Goal: Navigation & Orientation: Find specific page/section

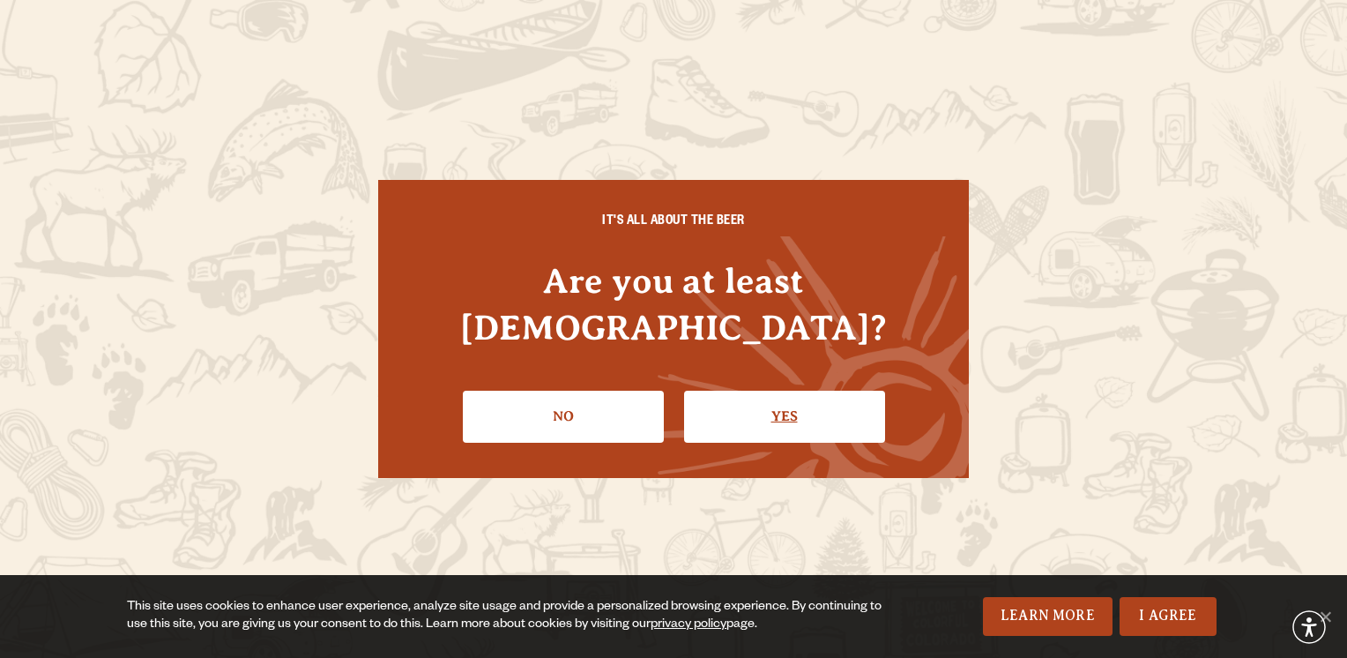
click at [765, 398] on link "Yes" at bounding box center [784, 416] width 201 height 51
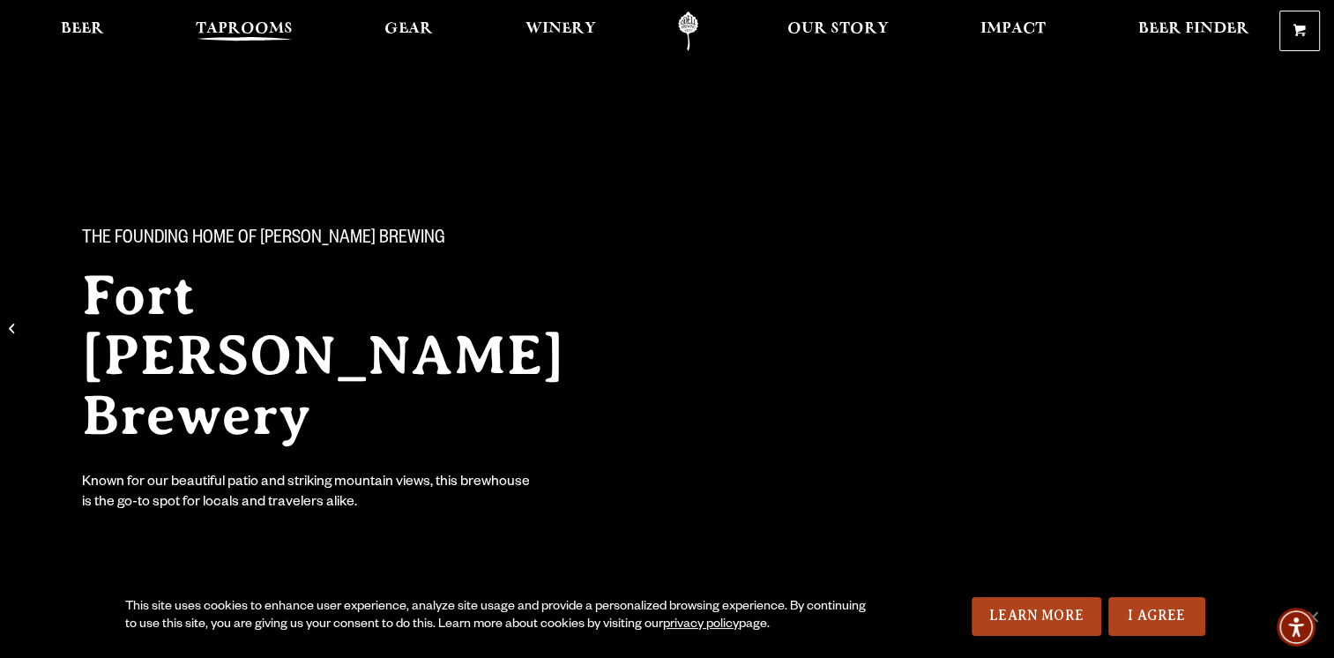
click at [272, 36] on span "Taprooms" at bounding box center [244, 29] width 97 height 14
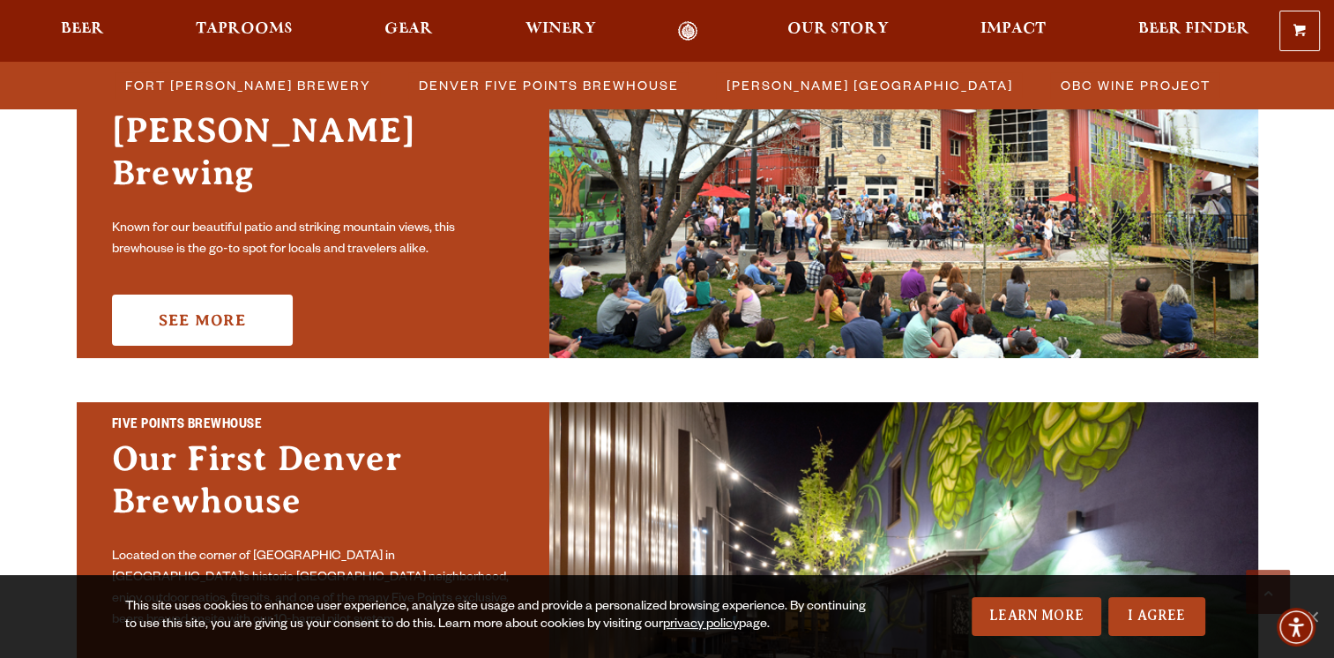
scroll to position [617, 0]
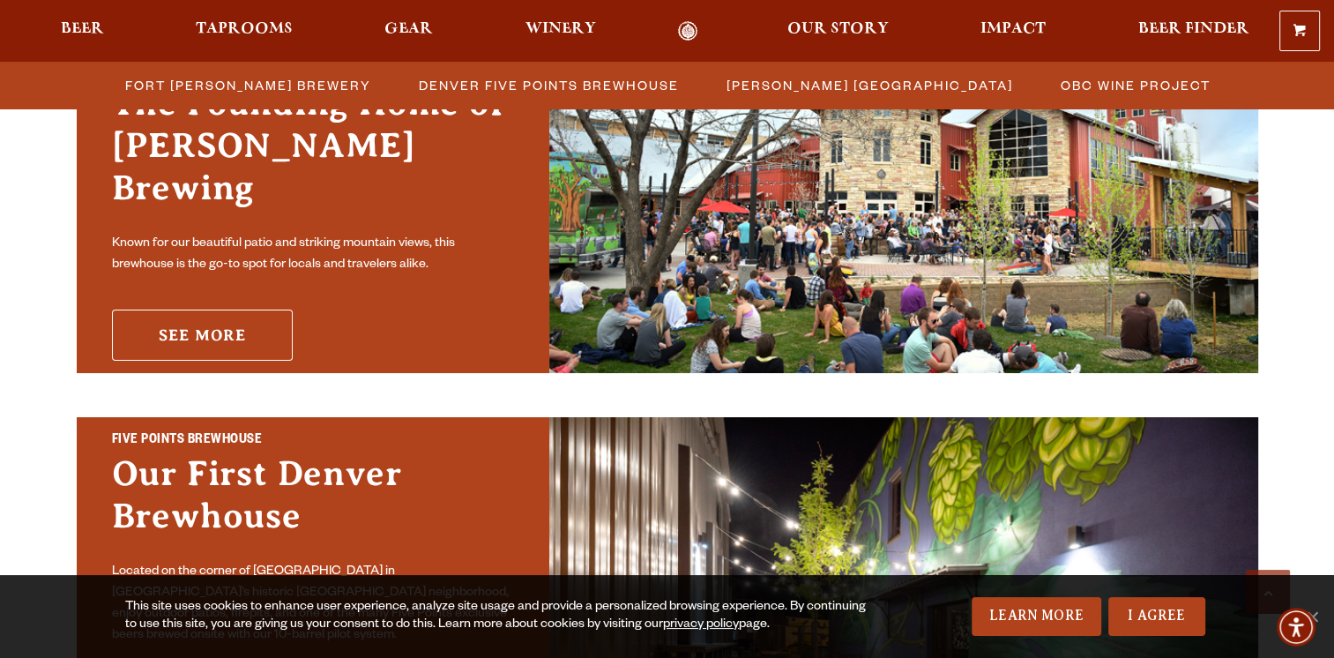
click at [206, 322] on link "See More" at bounding box center [202, 334] width 181 height 51
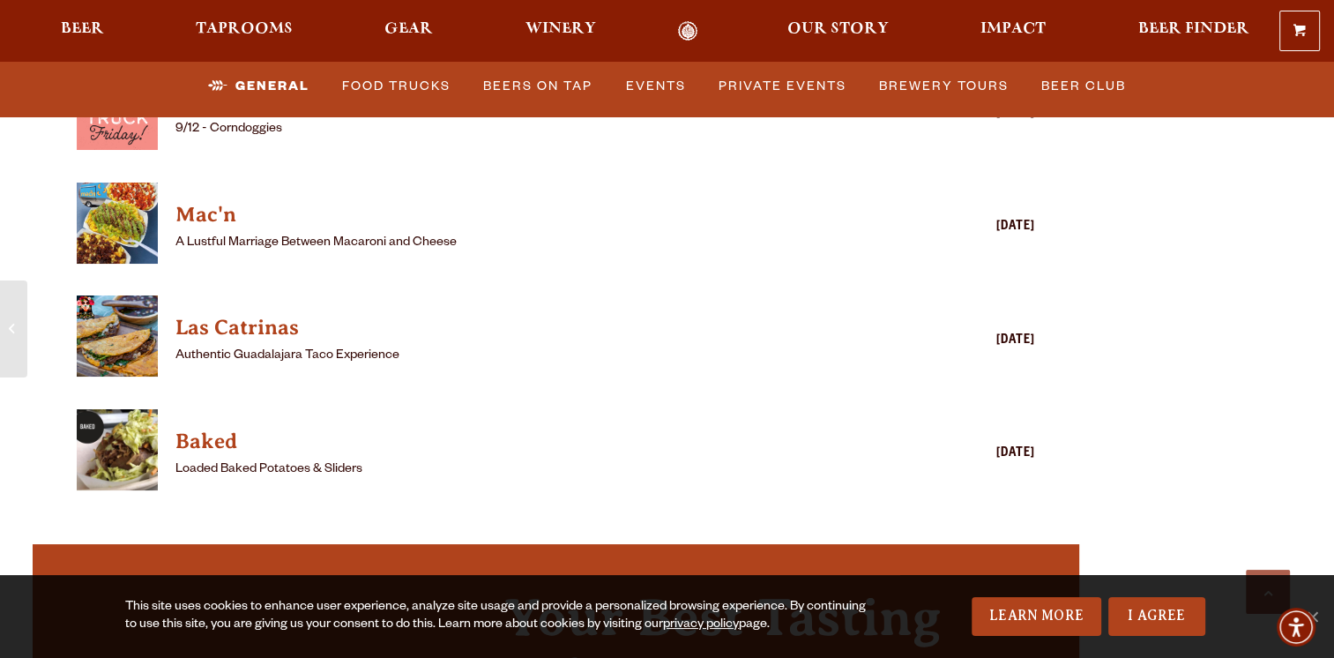
scroll to position [4937, 0]
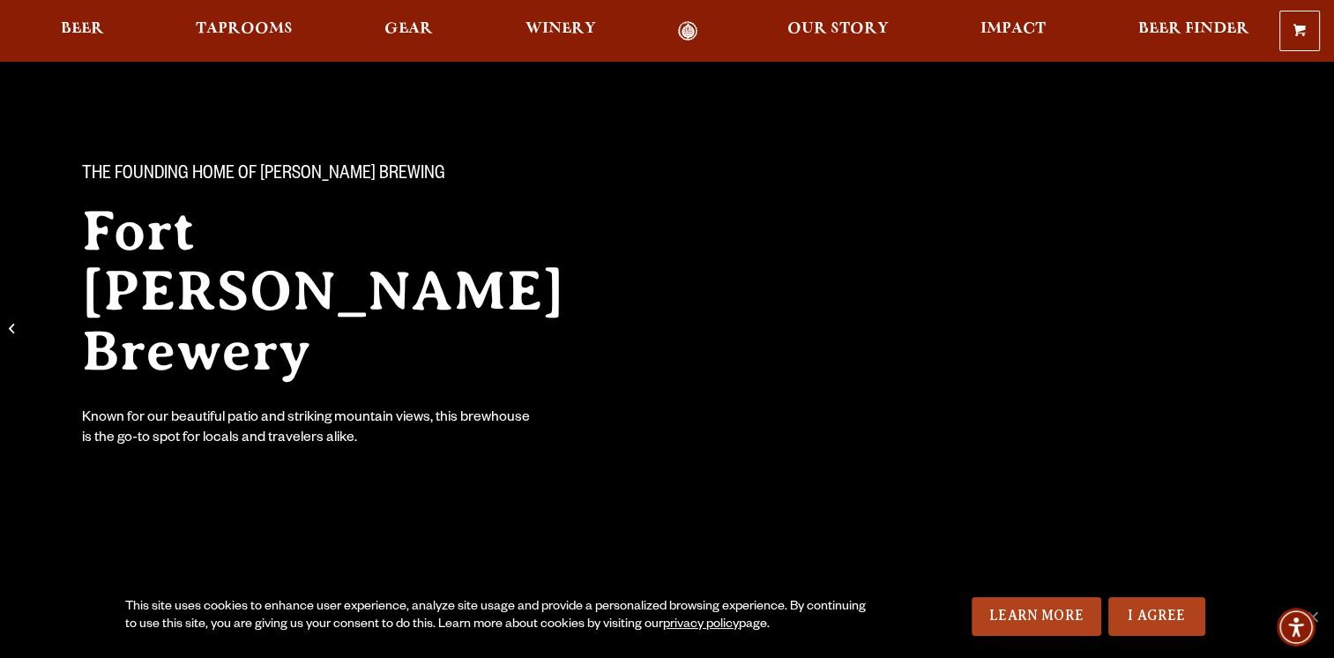
scroll to position [88, 0]
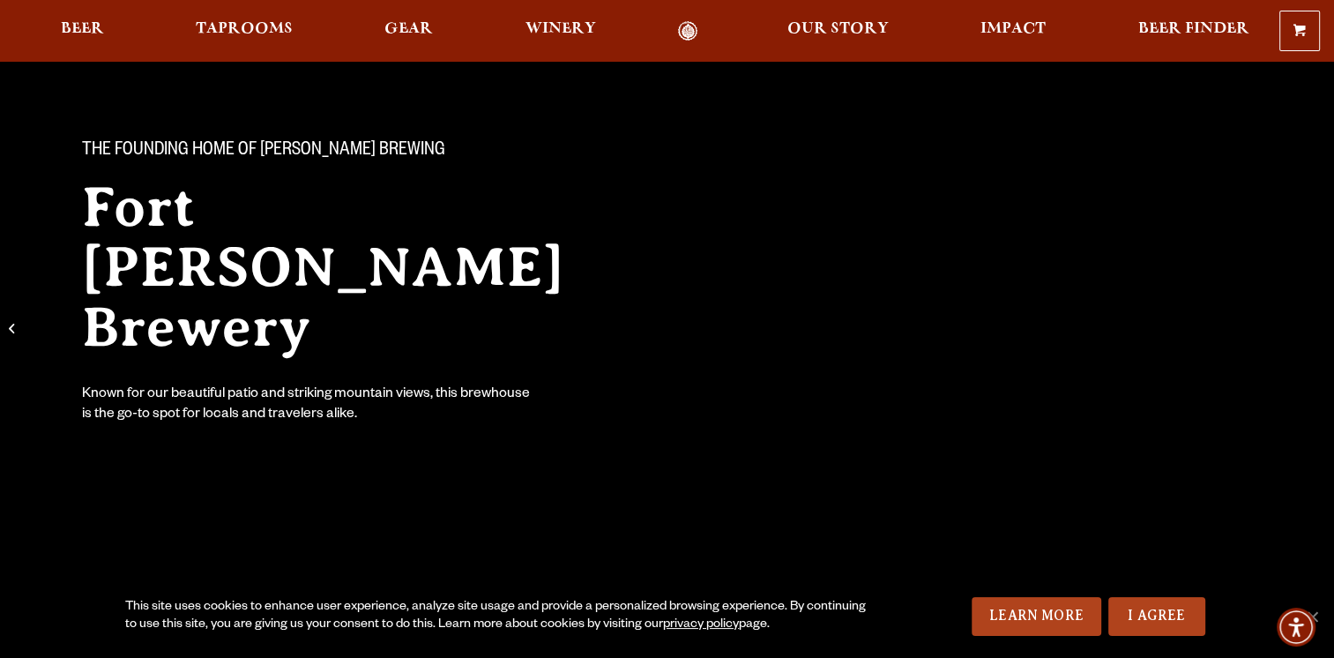
click at [180, 23] on ul "Beer Taprooms Gear Winery Our Story Impact Beer Finder Menu Menu" at bounding box center [654, 31] width 1211 height 20
click at [226, 28] on span "Taprooms" at bounding box center [244, 29] width 97 height 14
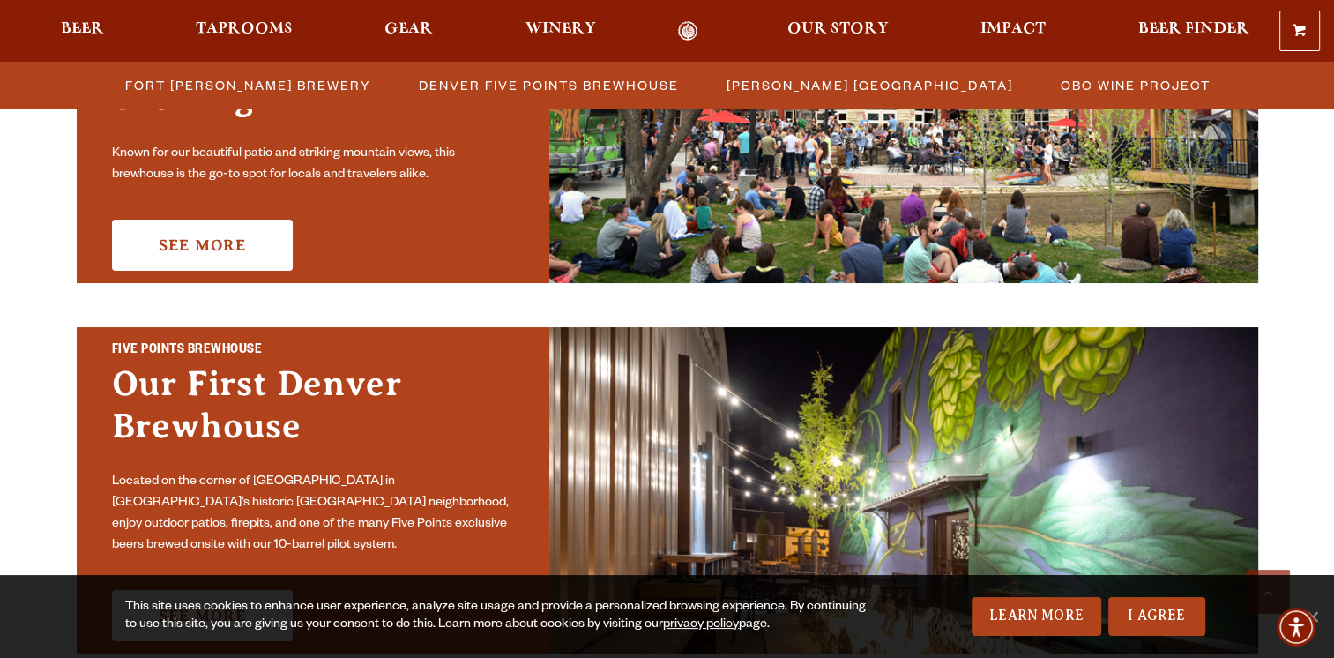
scroll to position [705, 0]
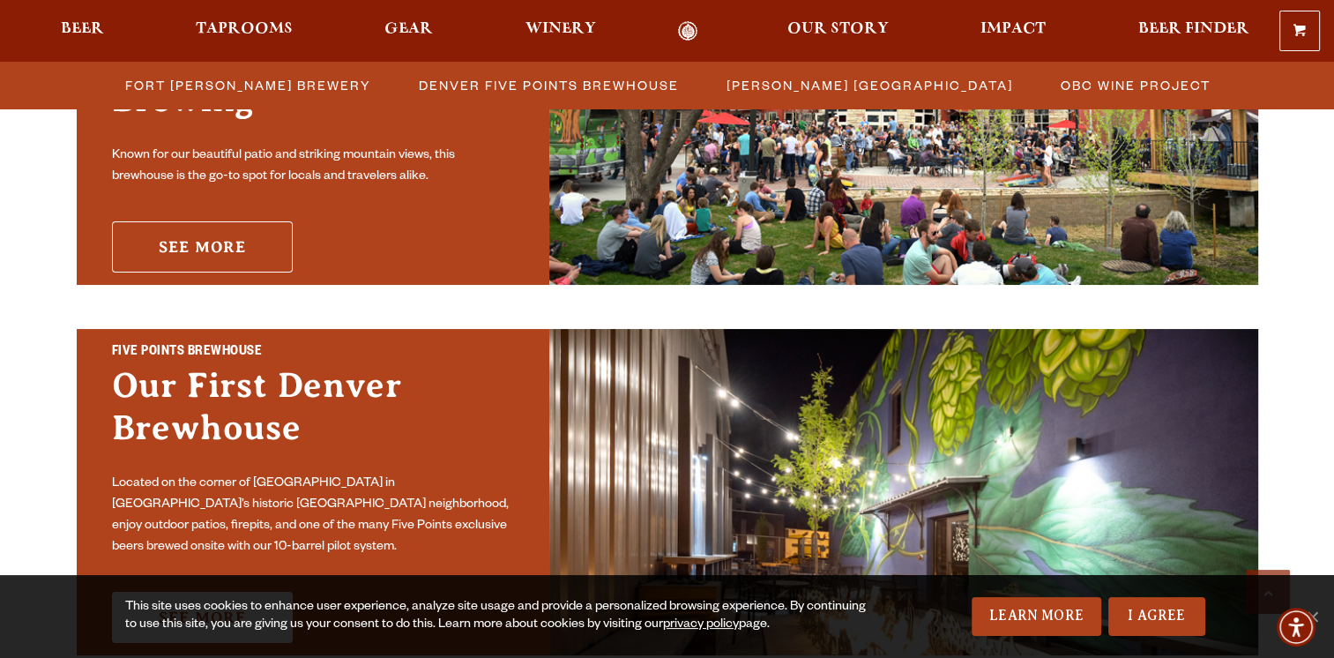
click at [228, 242] on link "See More" at bounding box center [202, 246] width 181 height 51
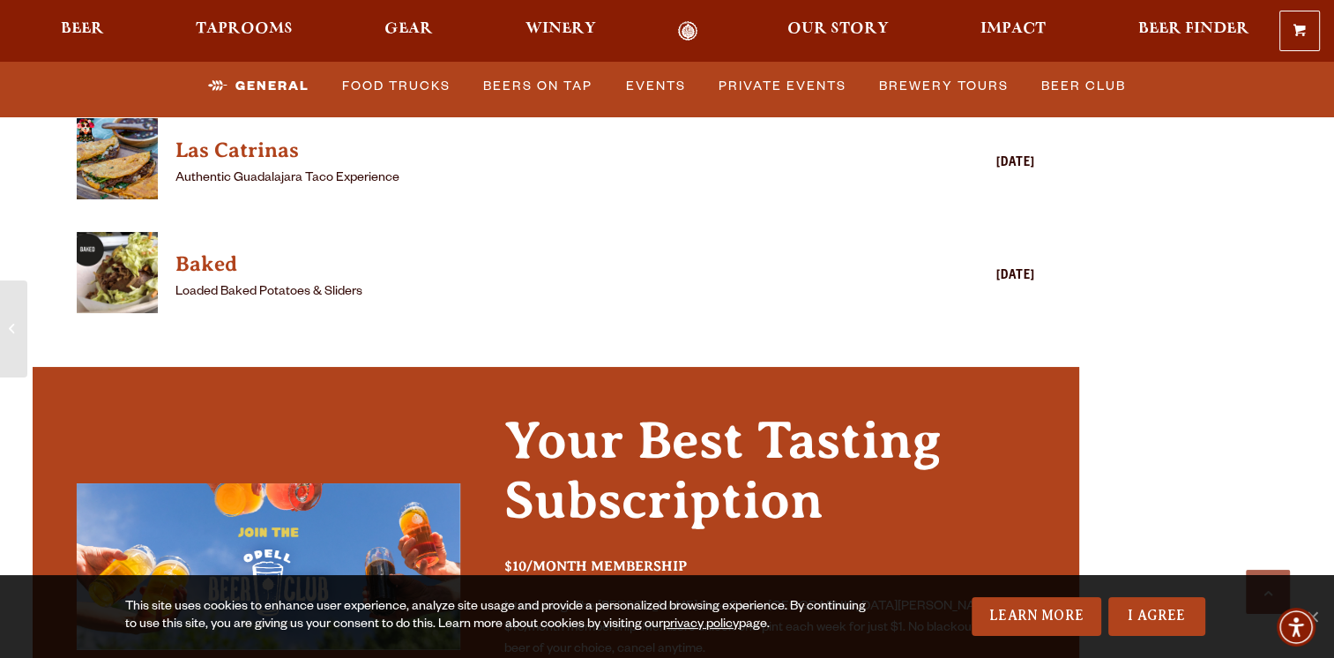
scroll to position [5025, 0]
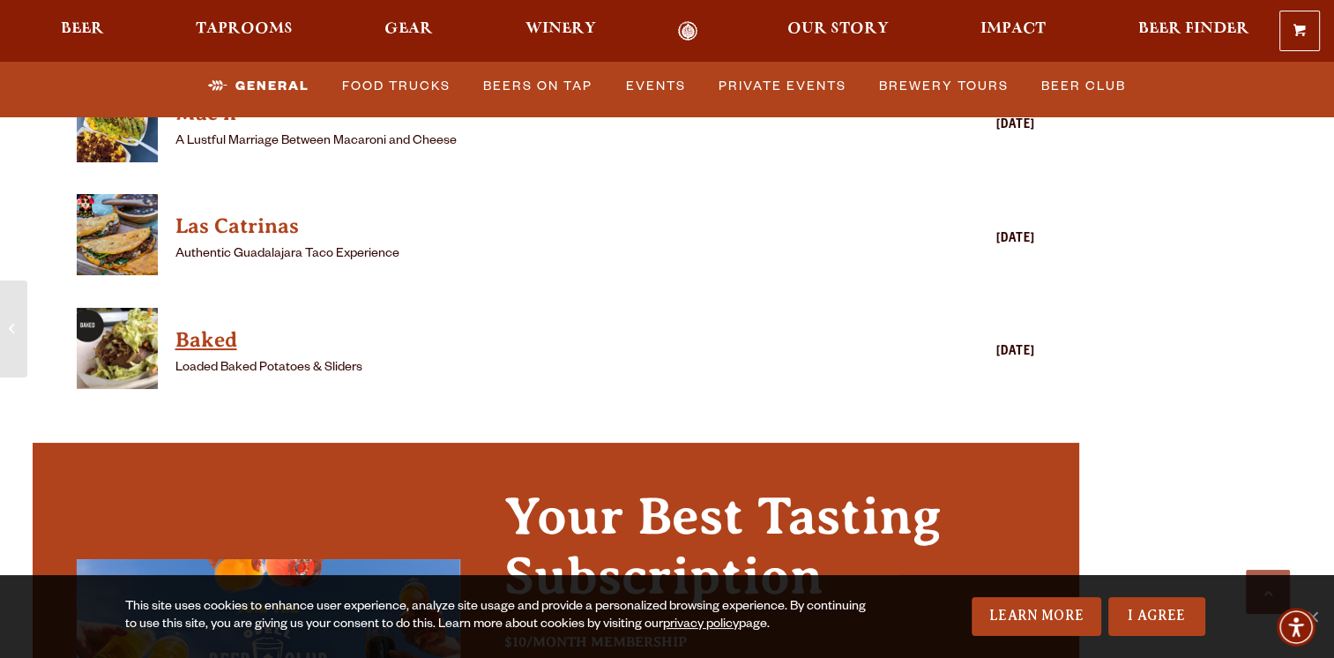
click at [202, 326] on h4 "Baked" at bounding box center [530, 340] width 711 height 28
